Goal: Check status

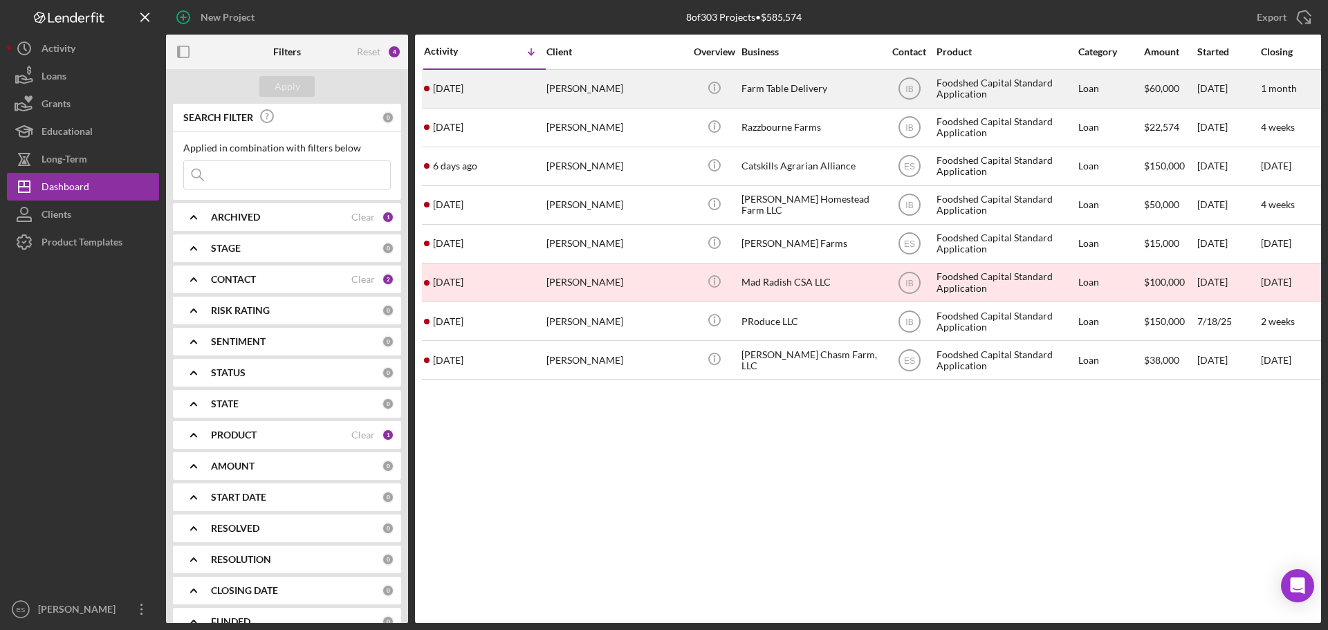
click at [563, 85] on div "[PERSON_NAME]" at bounding box center [615, 89] width 138 height 37
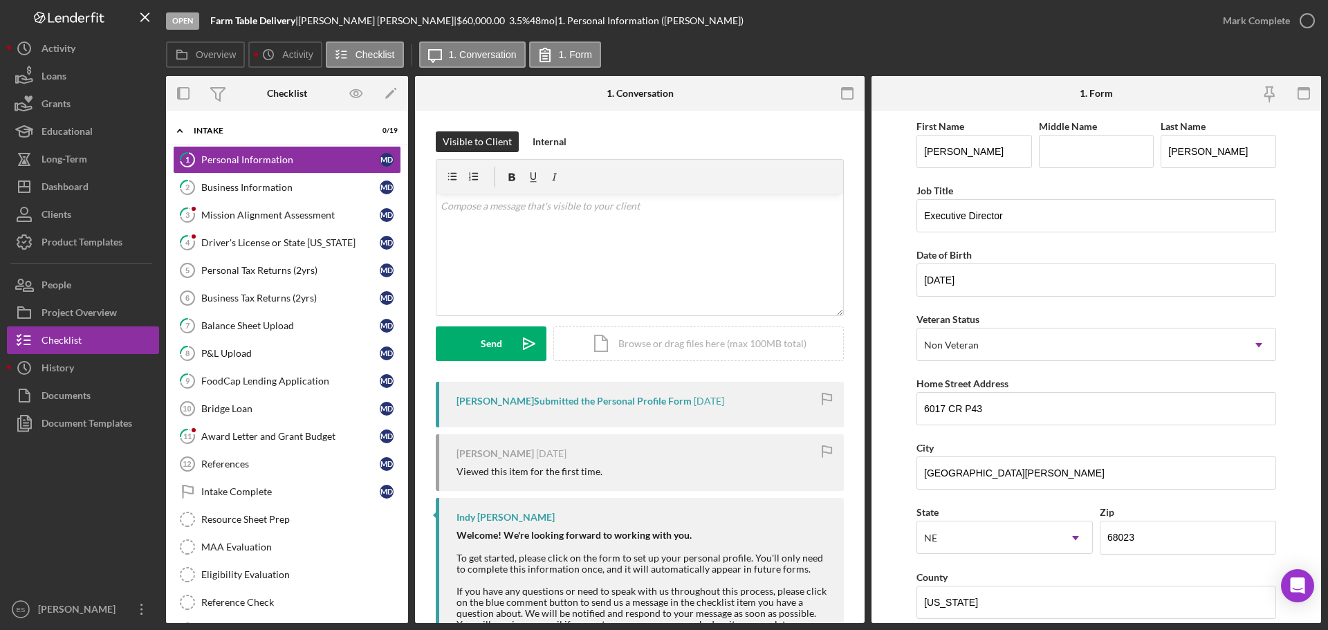
click at [53, 528] on div at bounding box center [83, 516] width 152 height 158
click at [301, 438] on div "Award Letter and Grant Budget" at bounding box center [290, 436] width 178 height 11
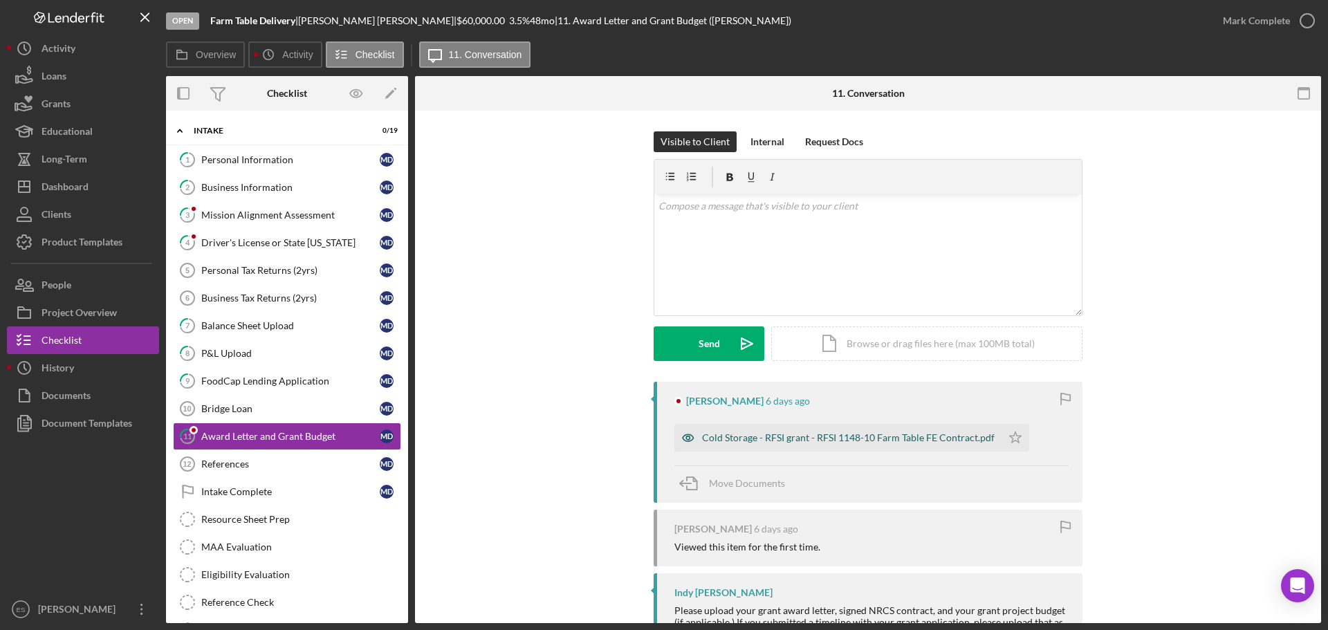
click at [858, 429] on div "Cold Storage - RFSI grant - RFSI 1148-10 Farm Table FE Contract.pdf" at bounding box center [837, 438] width 327 height 28
